Goal: Task Accomplishment & Management: Manage account settings

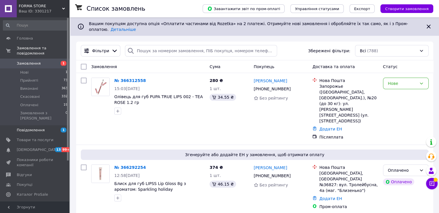
click at [50, 127] on span "Повідомлення" at bounding box center [35, 129] width 37 height 5
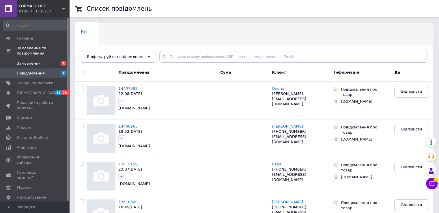
click at [44, 61] on span "Замовлення" at bounding box center [35, 63] width 37 height 5
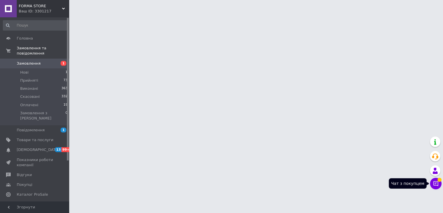
click at [437, 185] on icon at bounding box center [436, 184] width 6 height 6
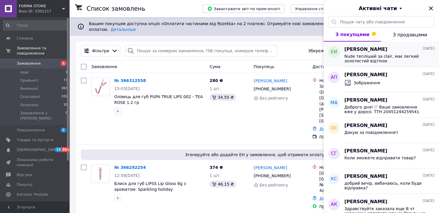
click at [376, 52] on span "Елена Иванова" at bounding box center [365, 49] width 43 height 7
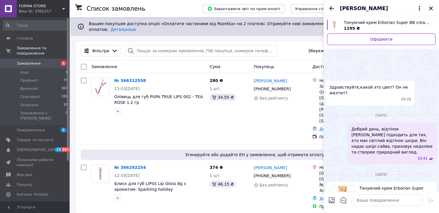
scroll to position [91, 0]
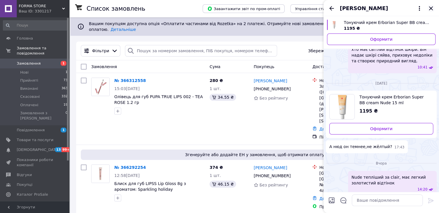
click at [429, 6] on icon "Закрити" at bounding box center [430, 8] width 7 height 7
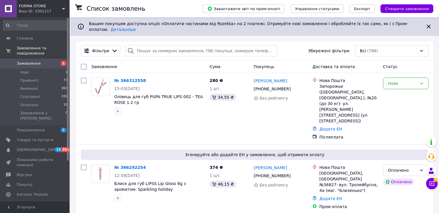
click at [42, 61] on span "Замовлення" at bounding box center [35, 63] width 37 height 5
